Goal: Navigation & Orientation: Find specific page/section

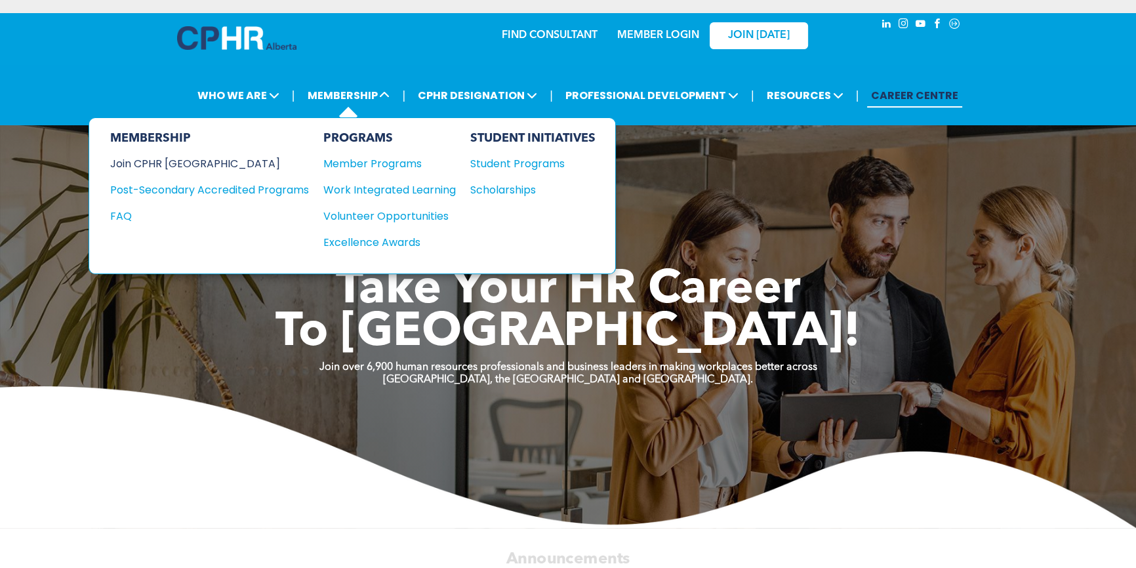
click at [194, 161] on div "Join CPHR [GEOGRAPHIC_DATA]" at bounding box center [199, 163] width 179 height 16
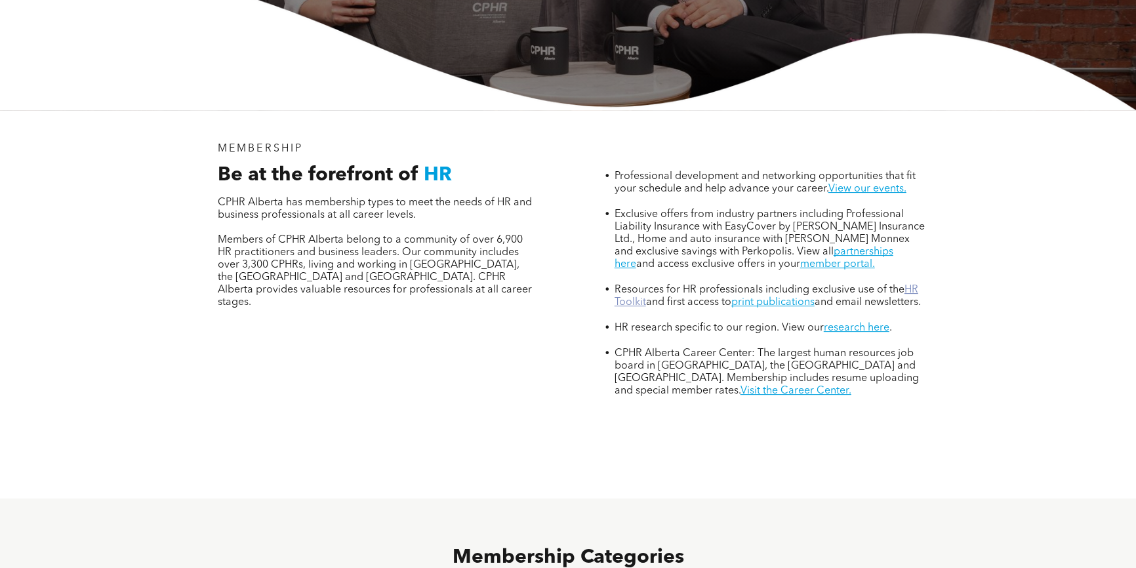
scroll to position [417, 0]
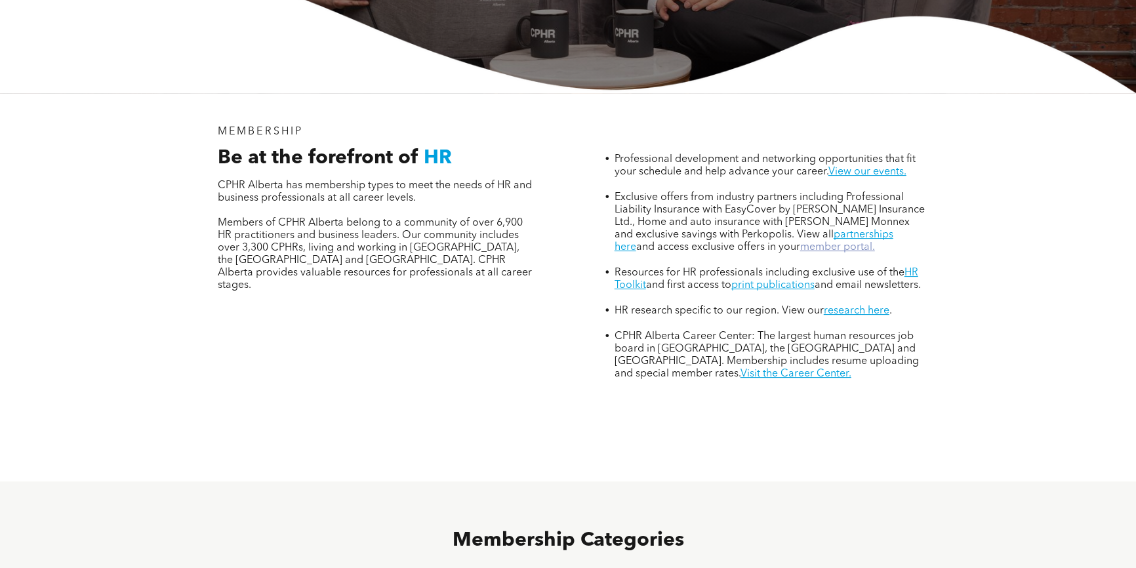
click at [800, 242] on link "member portal." at bounding box center [837, 247] width 75 height 10
